Goal: Task Accomplishment & Management: Complete application form

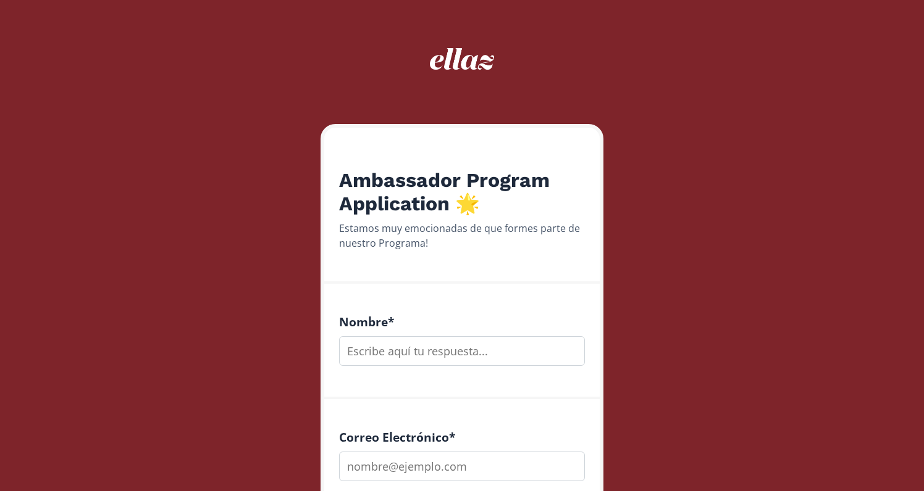
click at [474, 356] on input "text" at bounding box center [462, 351] width 246 height 30
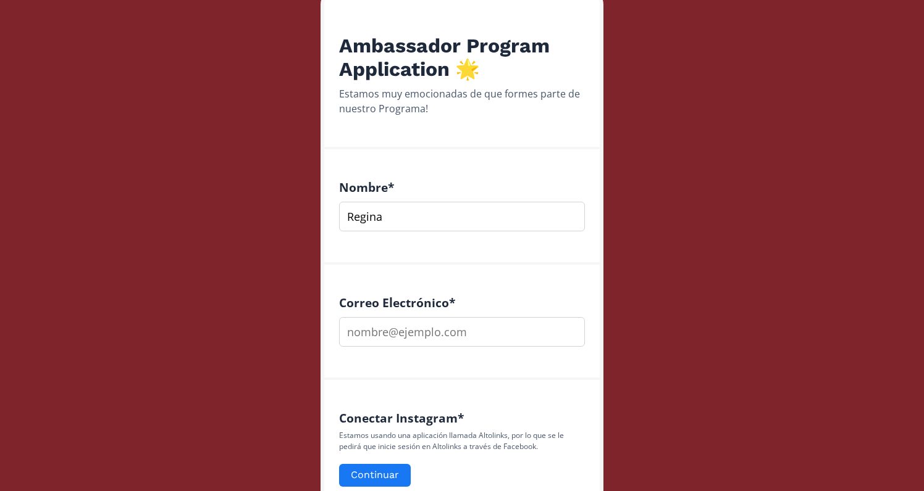
scroll to position [157, 0]
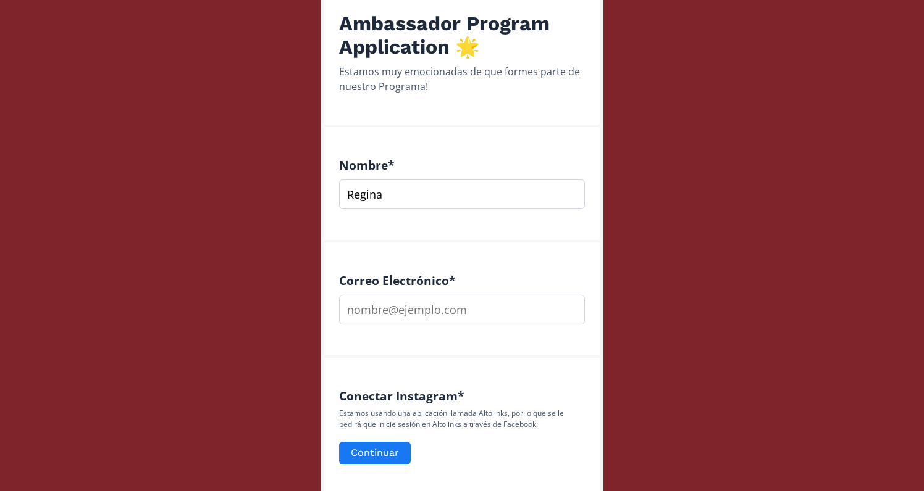
type input "Regina"
click at [436, 325] on div "Correo Electrónico *" at bounding box center [461, 300] width 275 height 115
click at [432, 312] on input "email" at bounding box center [462, 310] width 246 height 30
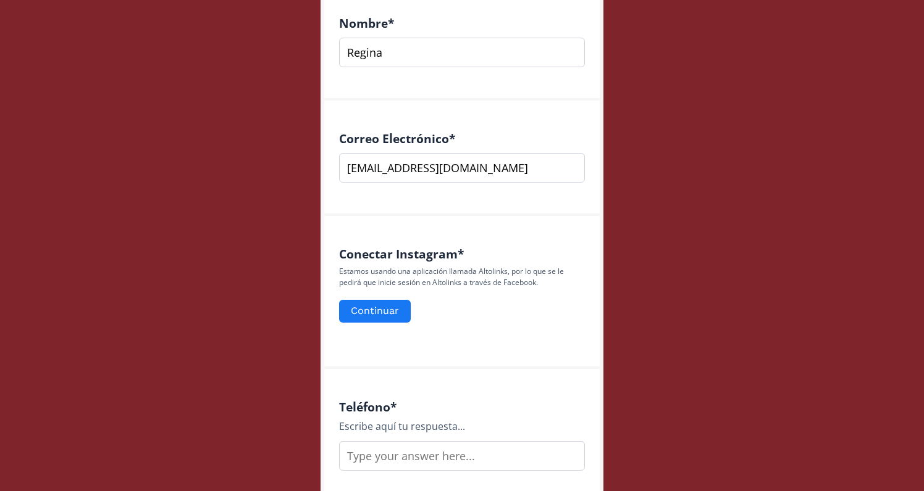
scroll to position [311, 0]
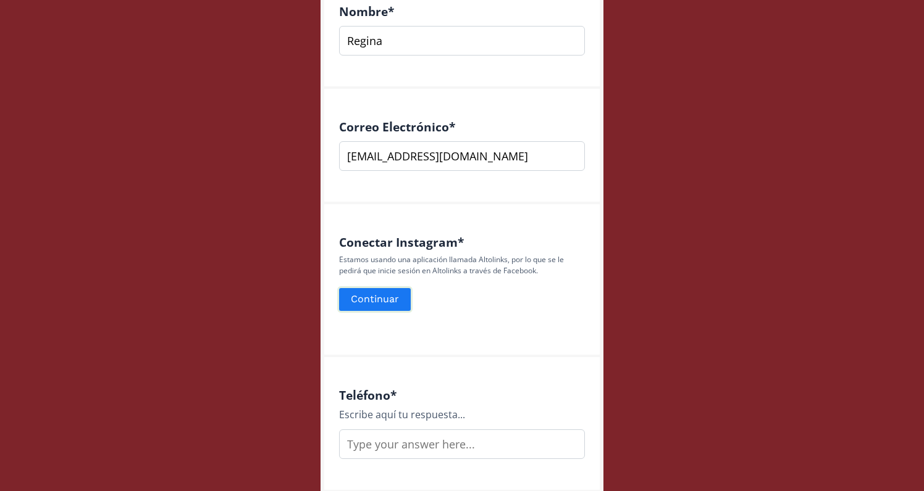
type input "[EMAIL_ADDRESS][DOMAIN_NAME]"
click at [388, 301] on button "Continuar" at bounding box center [374, 299] width 75 height 27
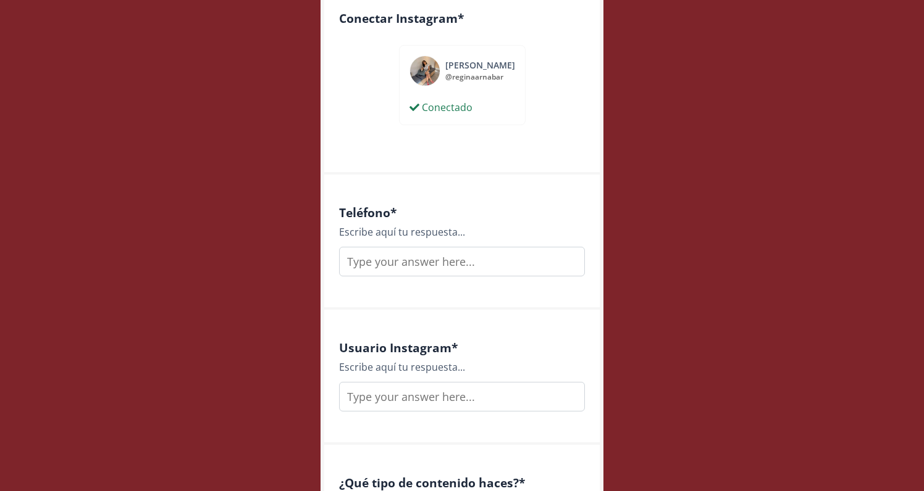
scroll to position [538, 0]
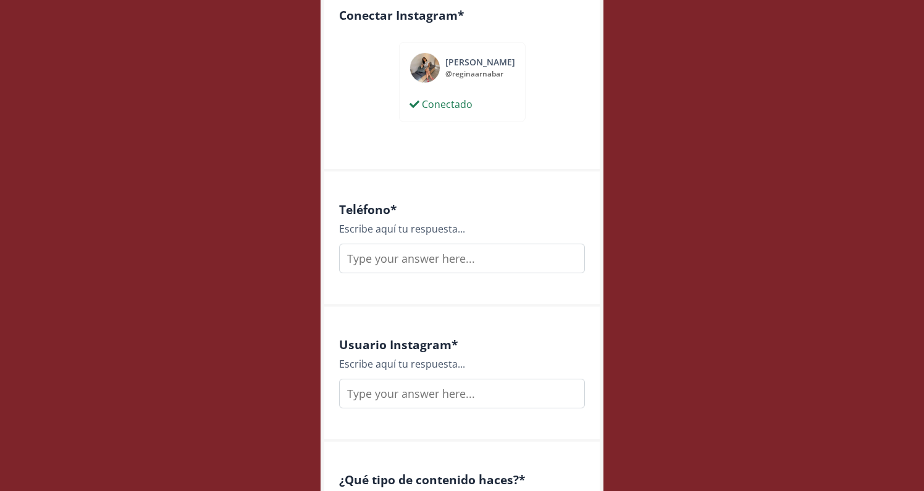
click at [381, 261] on input "text" at bounding box center [462, 259] width 246 height 30
type input "5559692233"
click at [402, 403] on input "text" at bounding box center [462, 394] width 246 height 30
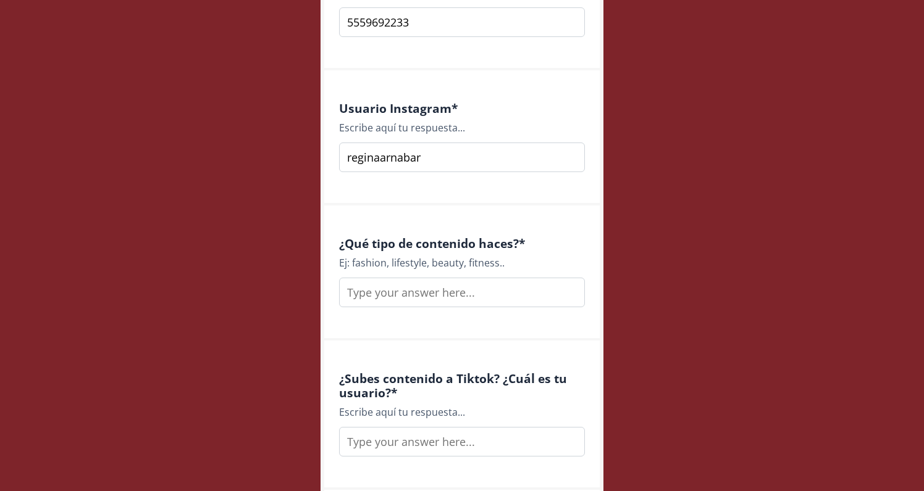
scroll to position [792, 0]
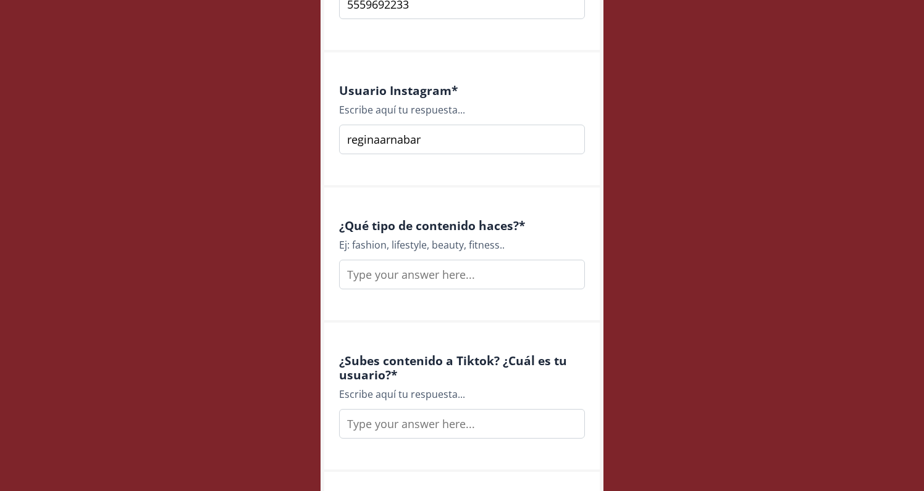
type input "reginaarnabar"
click at [404, 280] on input "text" at bounding box center [462, 275] width 246 height 30
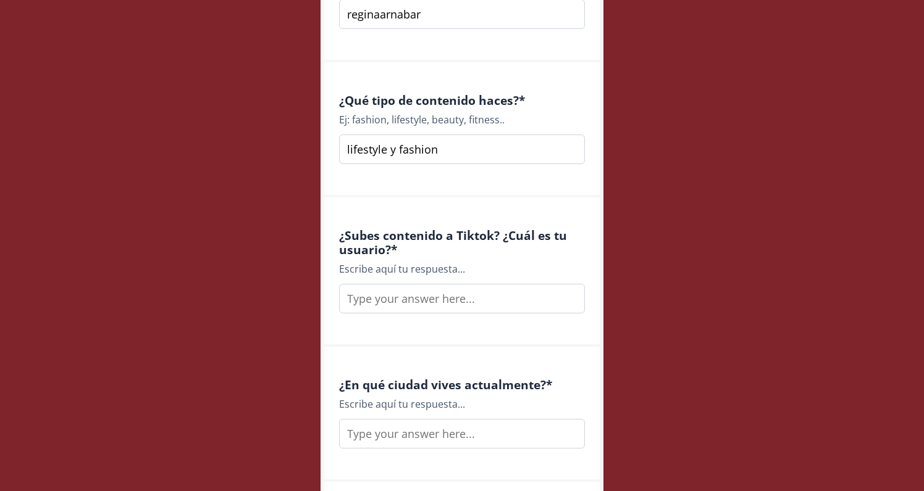
scroll to position [920, 0]
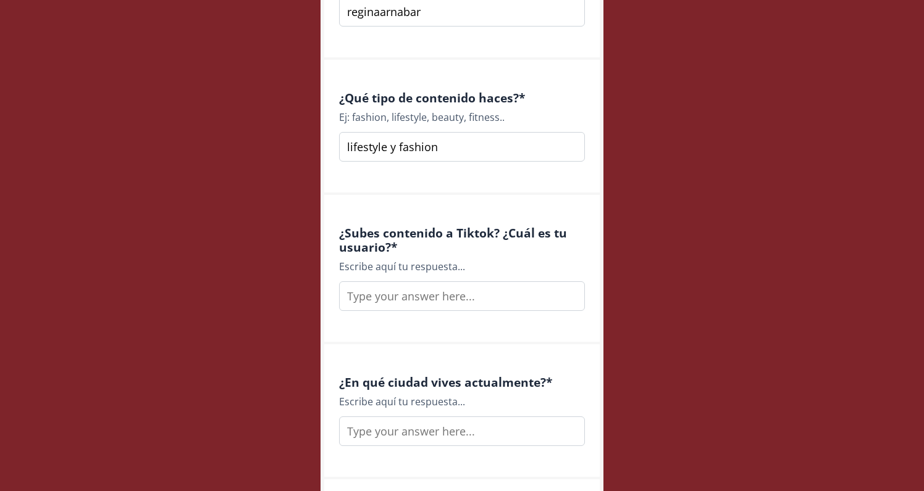
type input "lifestyle y fashion"
click at [386, 300] on input "text" at bounding box center [462, 297] width 246 height 30
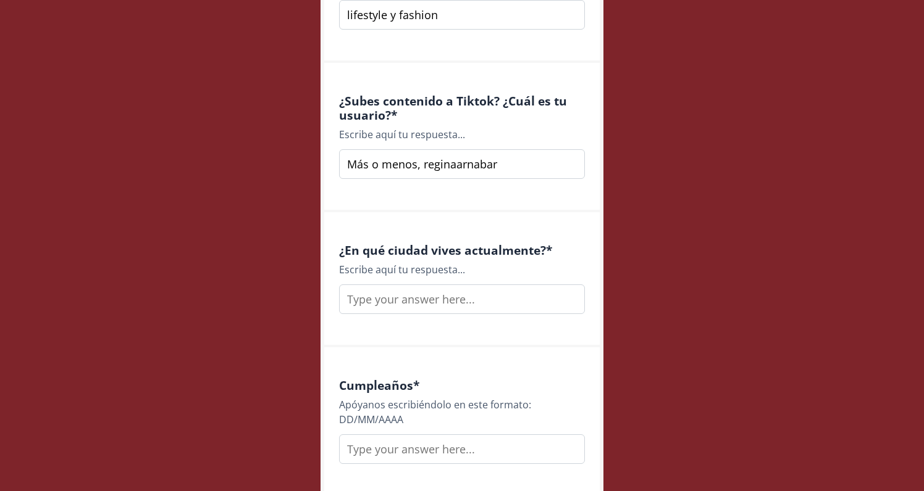
scroll to position [1108, 0]
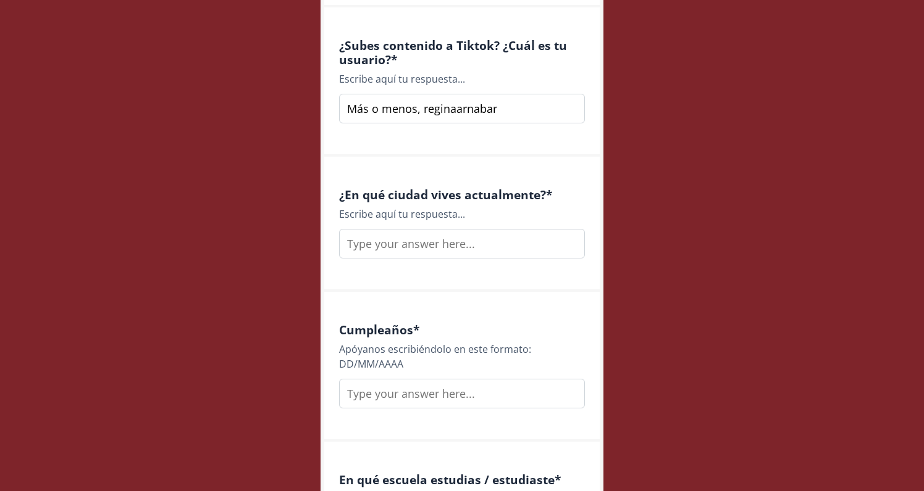
type input "Más o menos, reginaarnabar"
click at [425, 241] on input "text" at bounding box center [462, 244] width 246 height 30
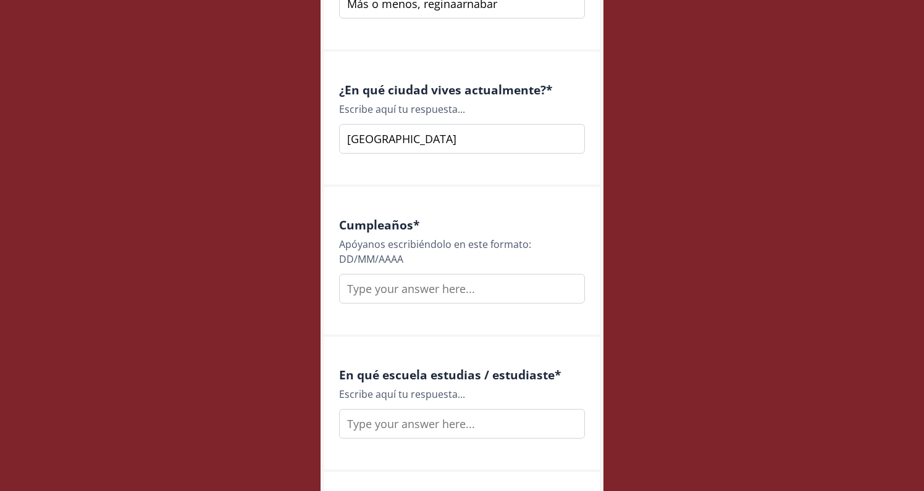
scroll to position [1231, 0]
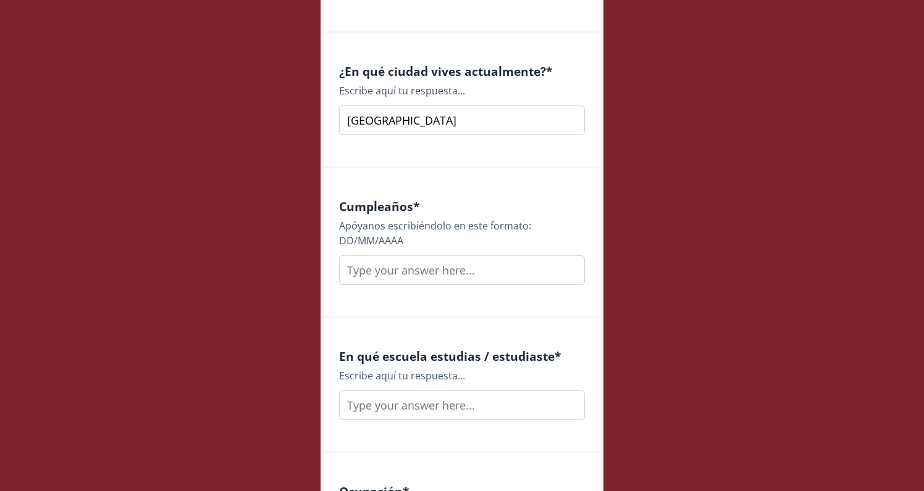
type input "[GEOGRAPHIC_DATA]"
click at [467, 259] on input "text" at bounding box center [462, 271] width 246 height 30
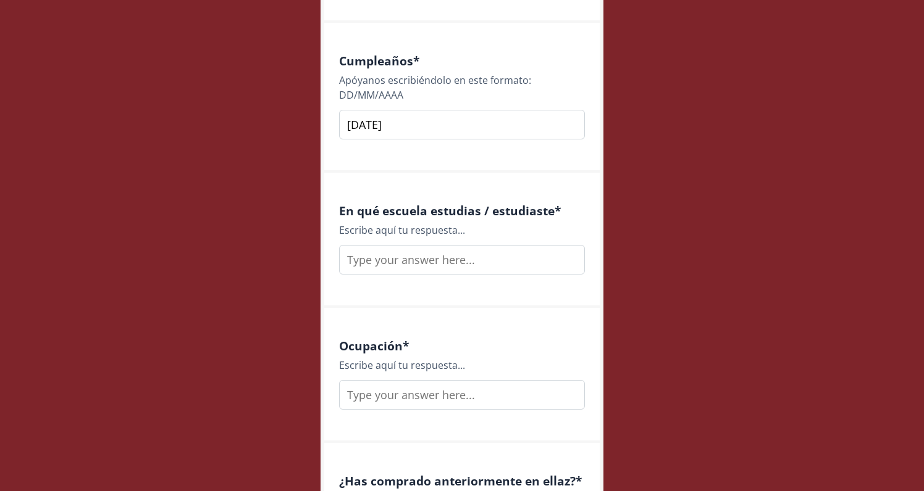
scroll to position [1379, 0]
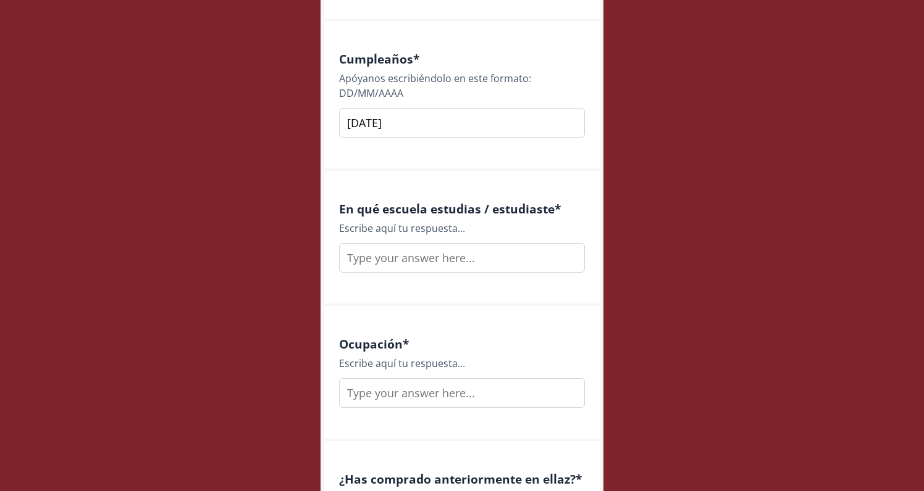
type input "[DATE]"
click at [482, 260] on input "text" at bounding box center [462, 258] width 246 height 30
type input "Colegio de Imagen Pública"
click at [453, 393] on input "text" at bounding box center [462, 393] width 246 height 30
click at [381, 398] on input "text" at bounding box center [462, 393] width 246 height 30
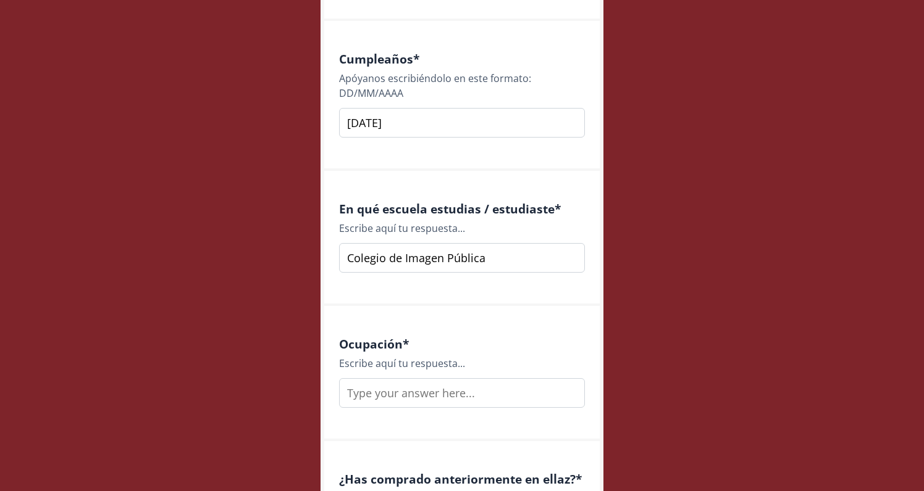
paste input "Productora - Directora de Producción Creativa y Narrativa Estratégica"
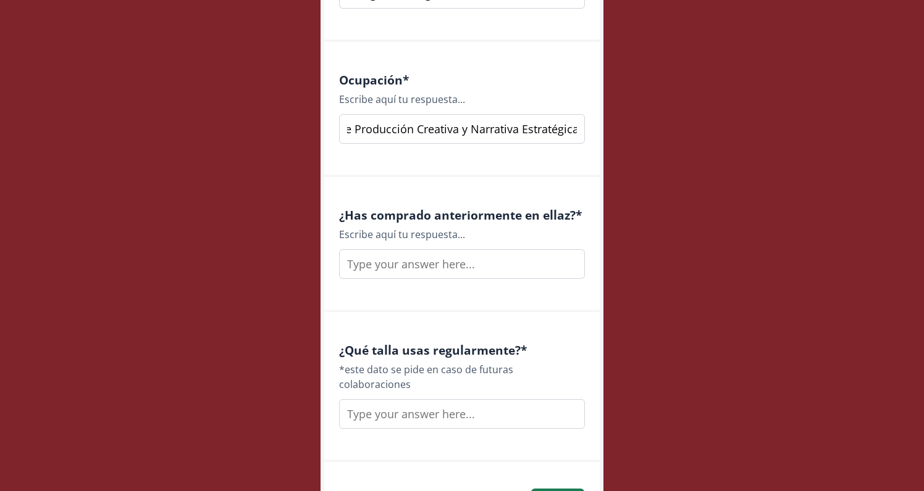
scroll to position [1643, 0]
type input "Productora - Directora de Producción Creativa y Narrativa Estratégica"
click at [406, 268] on input "text" at bounding box center [462, 264] width 246 height 30
type input "Sii, me encanta"
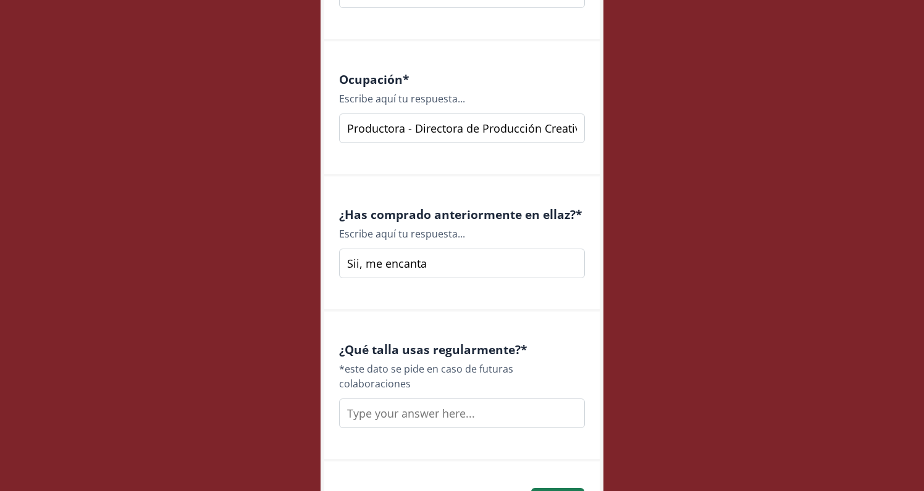
click at [427, 403] on input "text" at bounding box center [462, 414] width 246 height 30
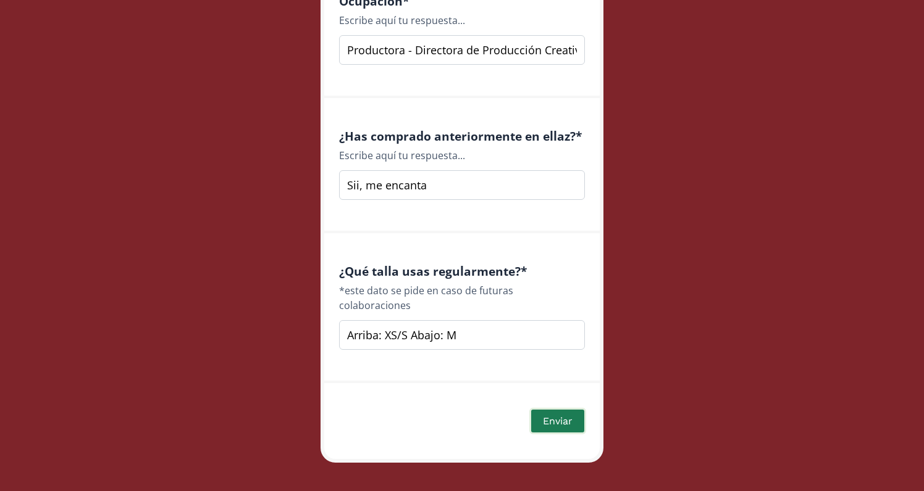
type input "Arriba: XS/S Abajo: M"
click at [552, 408] on button "Enviar" at bounding box center [557, 421] width 57 height 27
